Goal: Information Seeking & Learning: Understand process/instructions

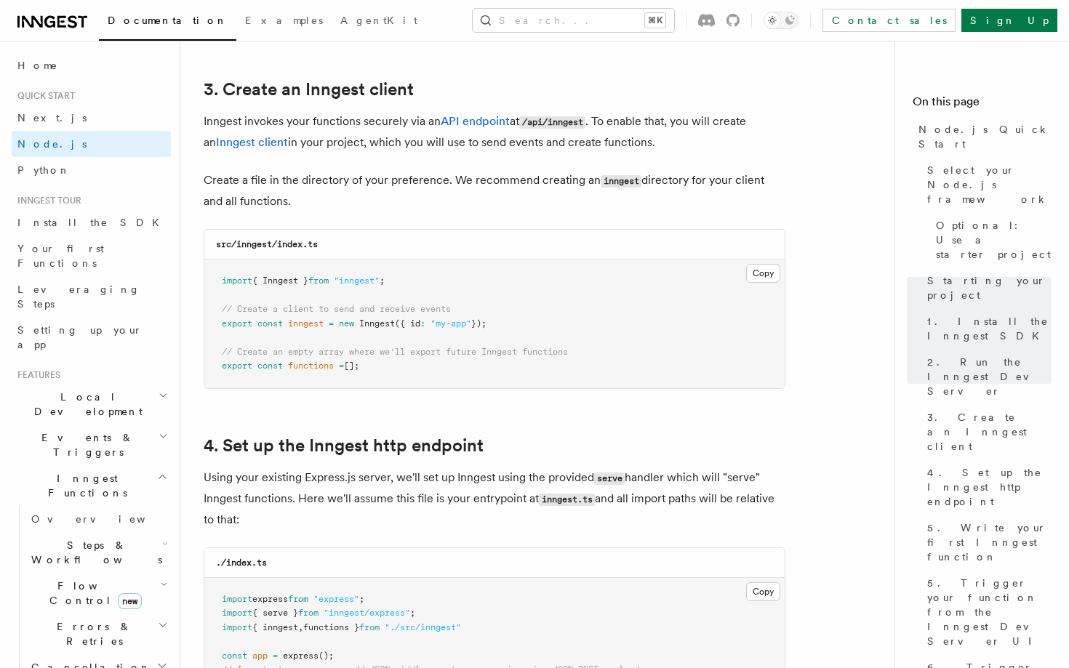
scroll to position [1873, 0]
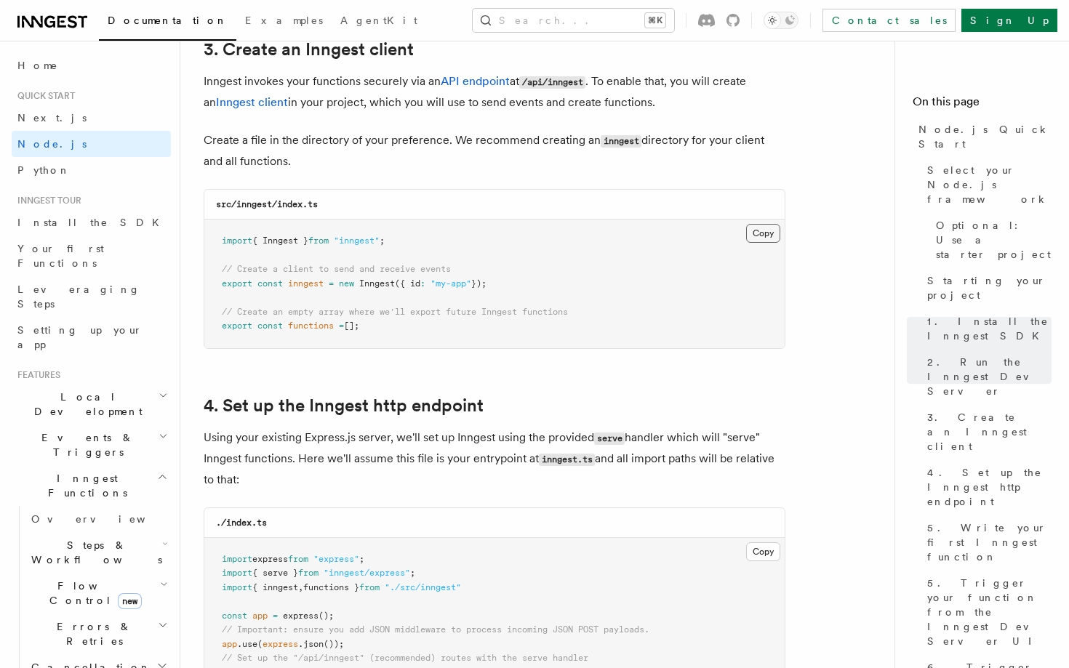
click at [756, 234] on button "Copy Copied" at bounding box center [763, 233] width 34 height 19
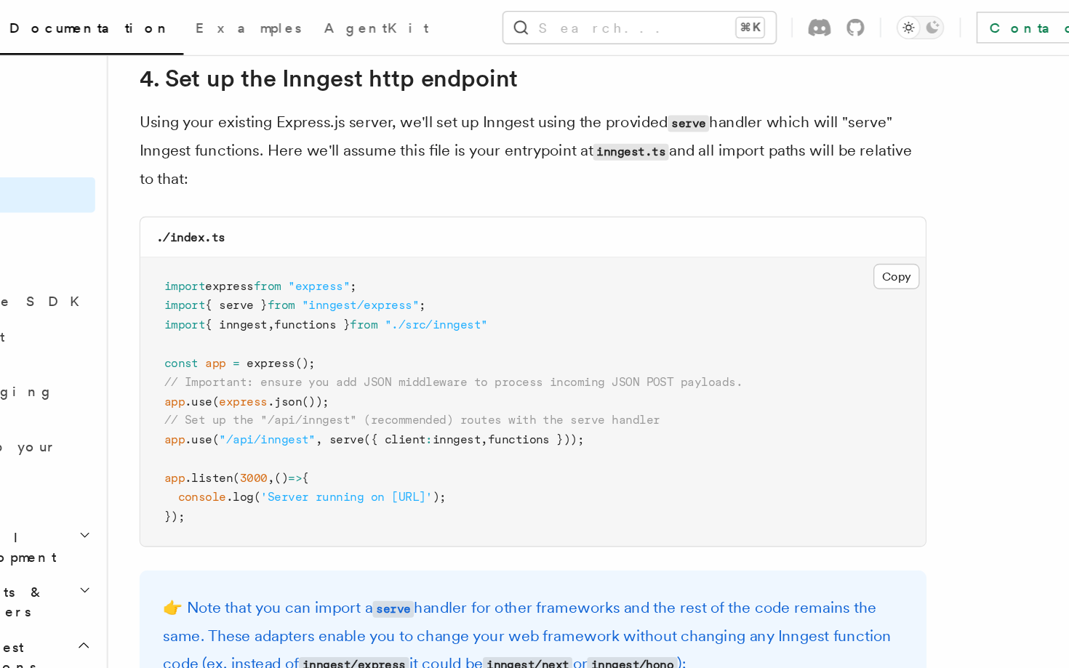
scroll to position [2219, 0]
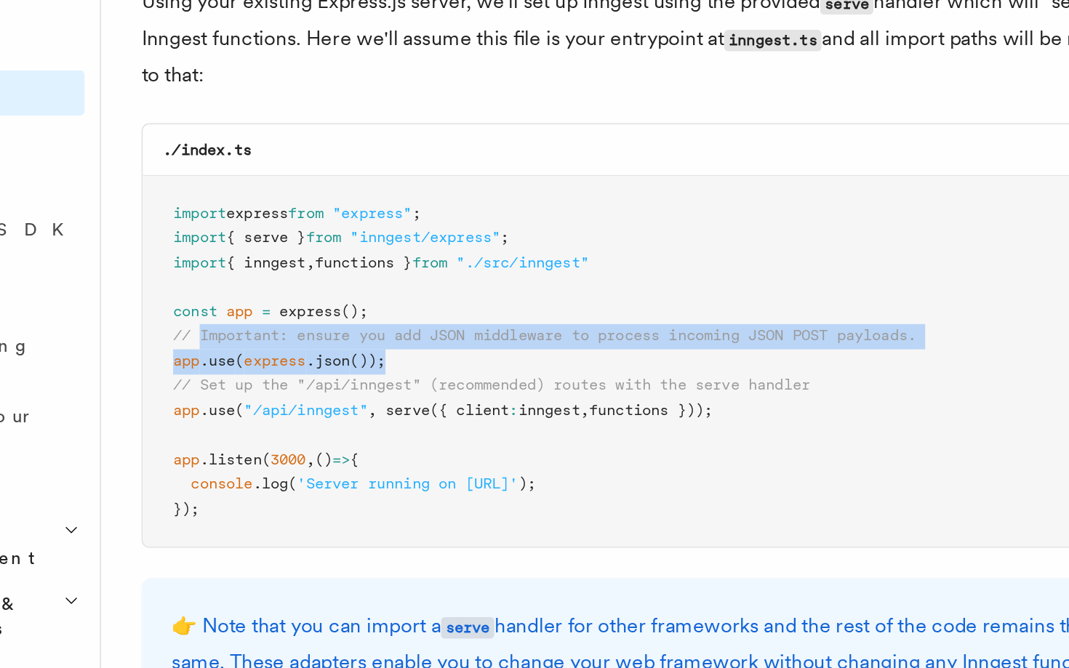
drag, startPoint x: 364, startPoint y: 303, endPoint x: 237, endPoint y: 287, distance: 128.3
click at [237, 287] on pre "import express from "express" ; import { serve } from "inngest/express" ; impor…" at bounding box center [494, 299] width 580 height 214
click at [292, 284] on span "// Important: ensure you add JSON middleware to process incoming JSON POST payl…" at bounding box center [436, 284] width 428 height 10
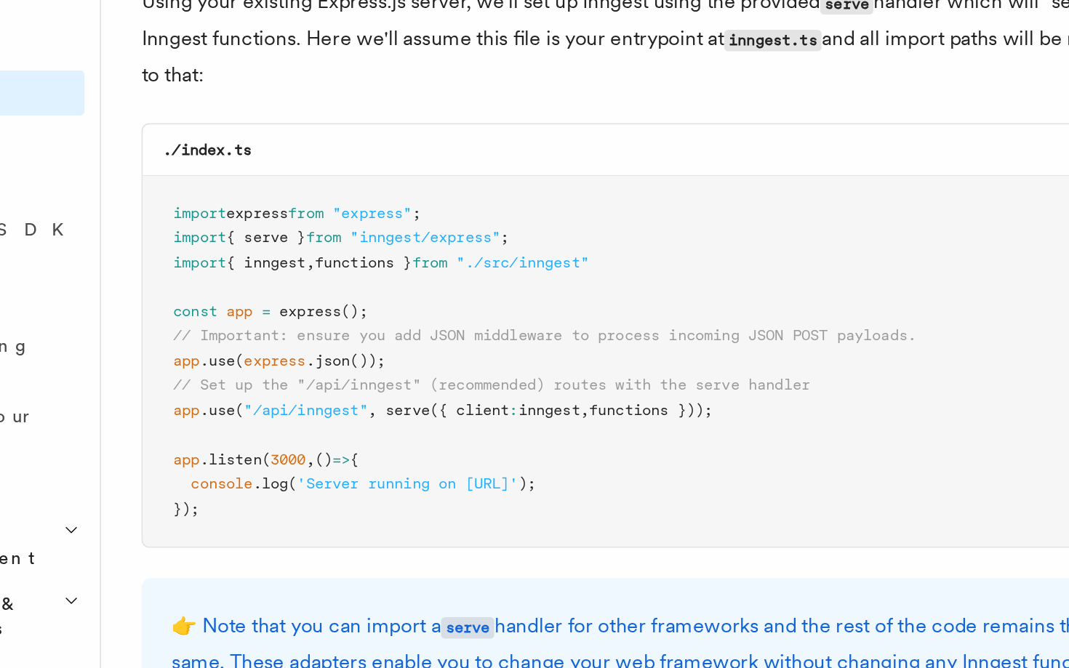
drag, startPoint x: 220, startPoint y: 300, endPoint x: 559, endPoint y: 328, distance: 339.4
click at [559, 328] on pre "import express from "express" ; import { serve } from "inngest/express" ; impor…" at bounding box center [494, 299] width 580 height 214
copy code "app .use ( express .json ()); // Set up the "/api/inngest" (recommended) routes…"
click at [385, 244] on span at bounding box center [382, 241] width 5 height 10
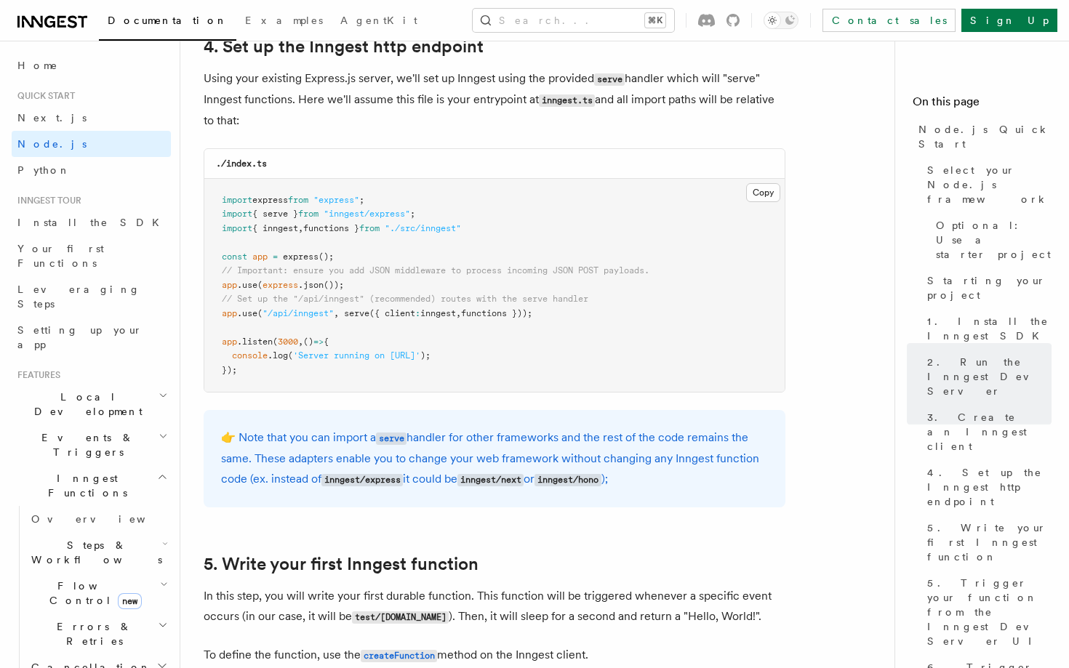
scroll to position [2234, 0]
